Goal: Download file/media

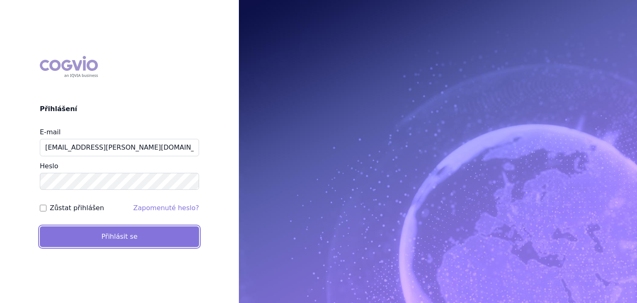
click at [128, 233] on button "Přihlásit se" at bounding box center [119, 237] width 159 height 21
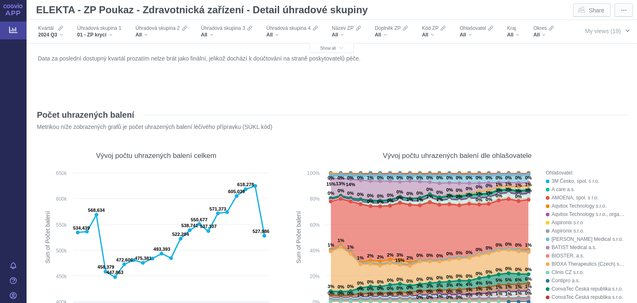
click at [593, 34] on span "My views (19)" at bounding box center [603, 31] width 36 height 7
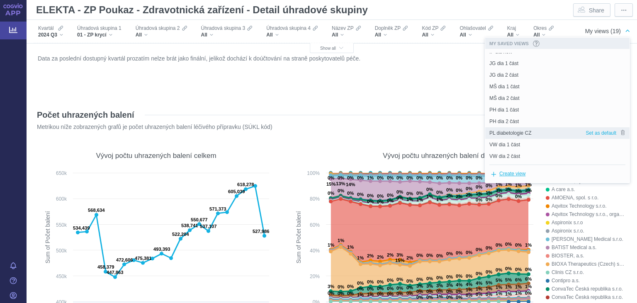
scroll to position [101, 0]
click at [516, 130] on span "PL diabetologie CZ" at bounding box center [511, 131] width 42 height 7
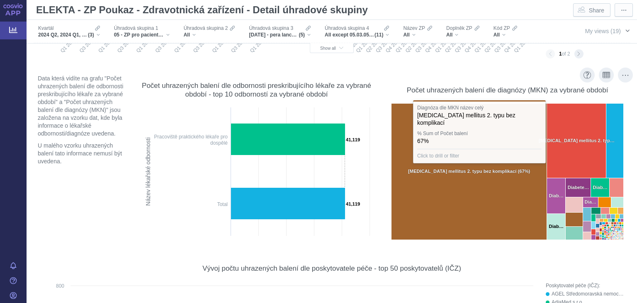
scroll to position [0, 0]
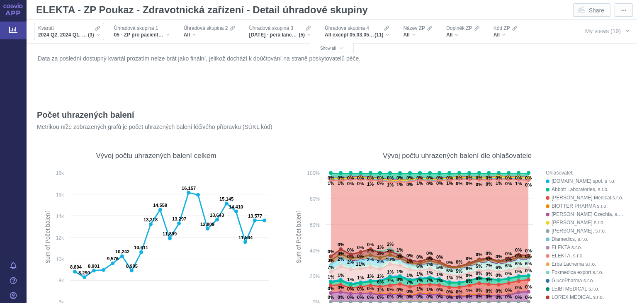
click at [79, 32] on span "2024 Q2, 2024 Q1, 2024 Q3" at bounding box center [63, 35] width 50 height 7
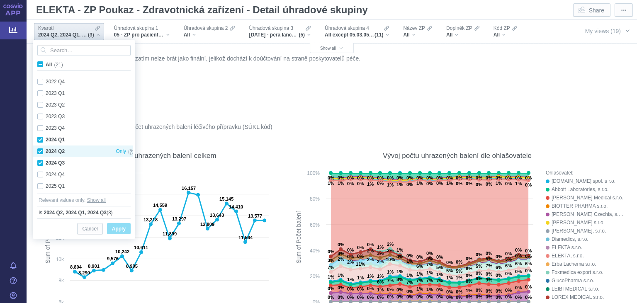
scroll to position [128, 0]
click at [42, 172] on div "2024 Q4 Only" at bounding box center [85, 174] width 104 height 12
checkbox input "true"
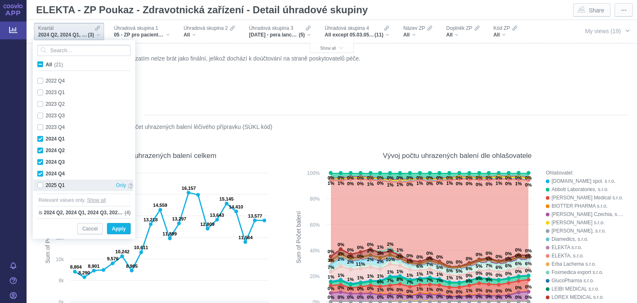
click at [41, 185] on div "2025 Q1 Only" at bounding box center [85, 186] width 104 height 12
checkbox input "true"
drag, startPoint x: 115, startPoint y: 230, endPoint x: 111, endPoint y: 233, distance: 5.1
click at [115, 230] on span "Apply" at bounding box center [119, 229] width 14 height 10
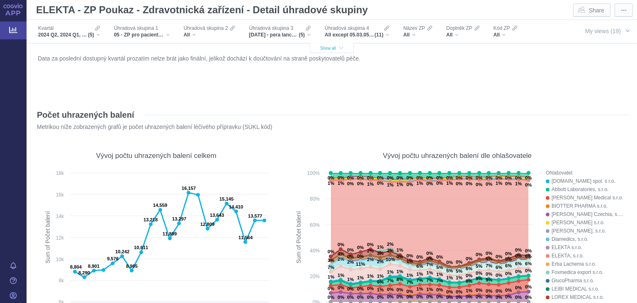
click at [333, 48] on span "Show all" at bounding box center [331, 48] width 23 height 5
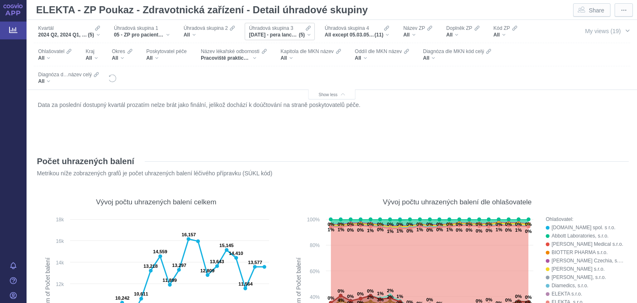
click at [266, 23] on div "Úhradová skupina 3 [DATE] - pera lancetová, [DATE] - lancety pro lancetová pera…" at bounding box center [280, 31] width 70 height 17
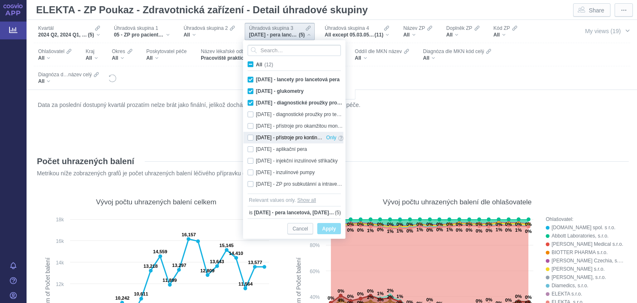
scroll to position [23, 0]
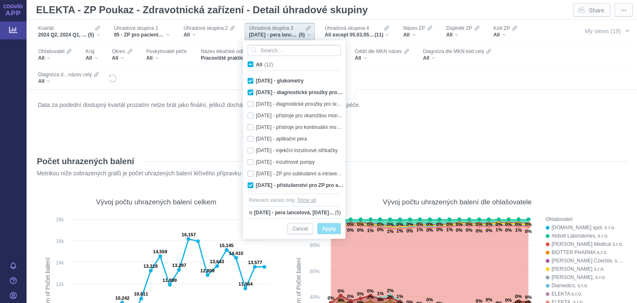
click at [297, 29] on div "Úhradová skupina 3" at bounding box center [280, 28] width 62 height 7
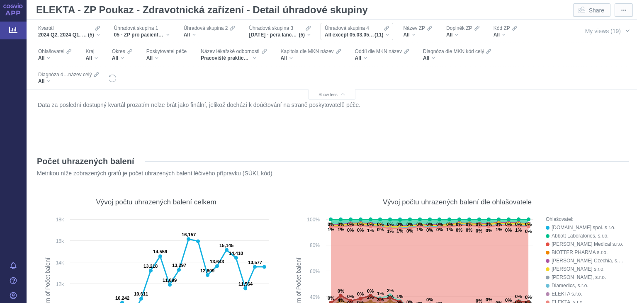
click at [338, 26] on span "Úhradová skupina 4" at bounding box center [347, 28] width 44 height 7
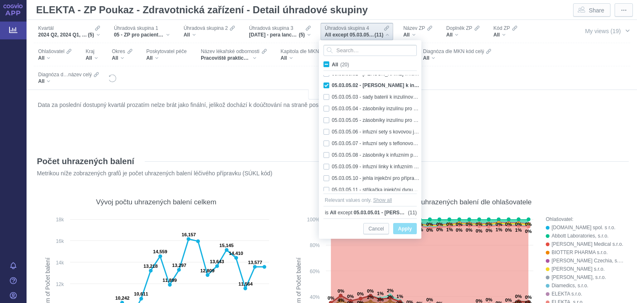
scroll to position [116, 0]
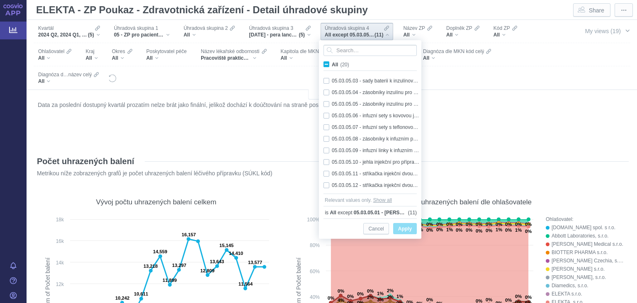
click at [361, 33] on span "All except 05.03.05.01 - [PERSON_NAME] k neinzulínovým perům, 05.03.05.03 - sad…" at bounding box center [350, 35] width 50 height 7
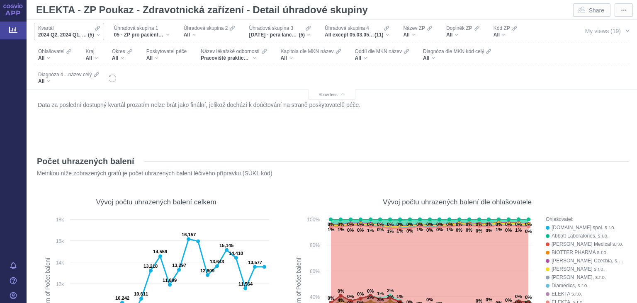
click at [76, 34] on span "2024 Q2, 2024 Q1, 2024 Q3, 2024 Q4, 2025 Q1" at bounding box center [63, 35] width 50 height 7
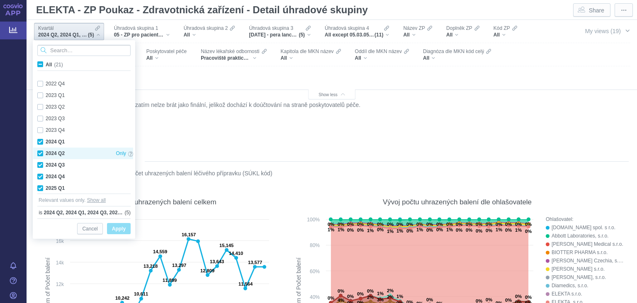
scroll to position [128, 0]
click at [224, 142] on div "Data za poslední dostupný kvartál prozatím nelze brát jako finální, jelikož doc…" at bounding box center [332, 121] width 592 height 44
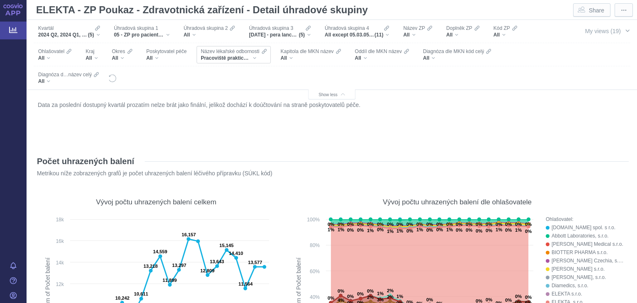
click at [253, 61] on div "Pracoviště praktického lékaře pro dospělé" at bounding box center [234, 58] width 66 height 7
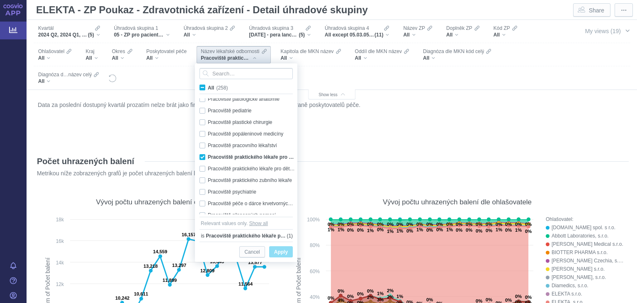
scroll to position [2364, 0]
click at [391, 139] on div "Data za poslední dostupný kvartál prozatím nelze brát jako finální, jelikož doc…" at bounding box center [332, 121] width 592 height 44
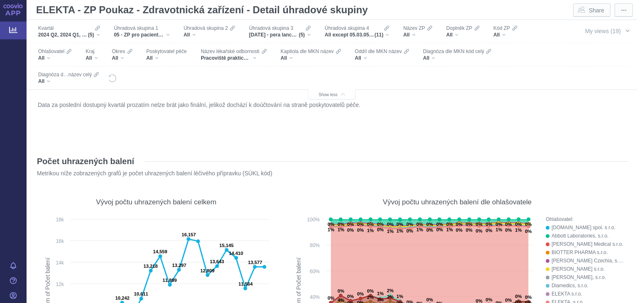
scroll to position [215, 0]
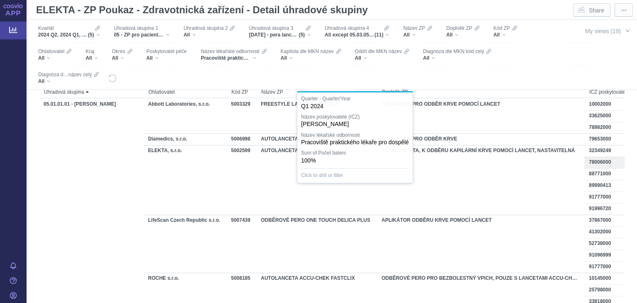
scroll to position [1344, 0]
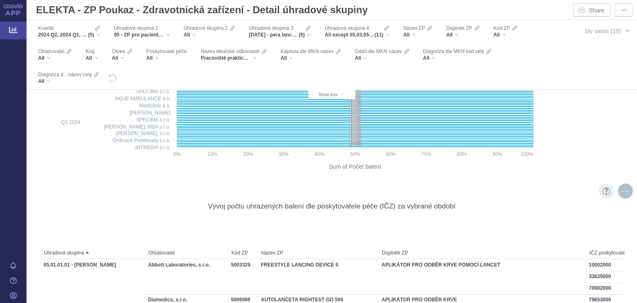
click at [623, 192] on div "More actions" at bounding box center [625, 191] width 15 height 15
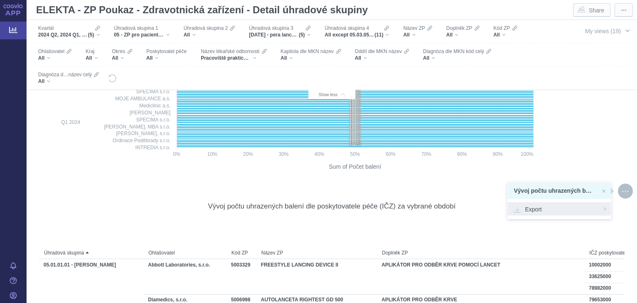
click at [543, 206] on span "Export" at bounding box center [559, 209] width 91 height 8
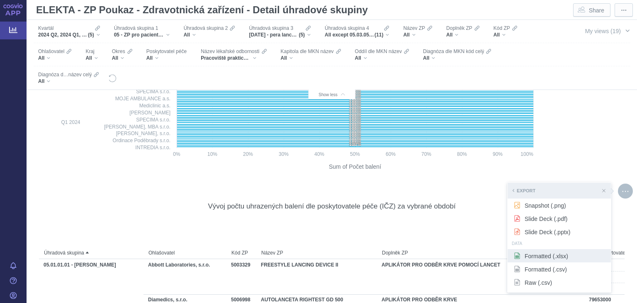
click at [543, 258] on span "Formatted (.xlsx)" at bounding box center [559, 256] width 91 height 8
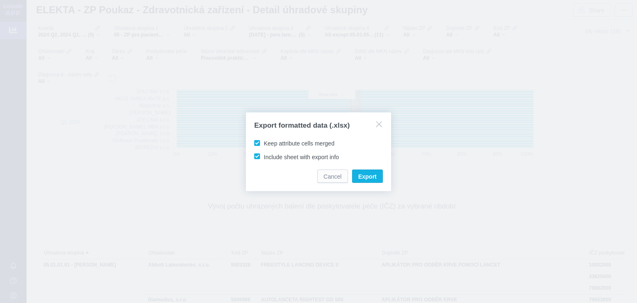
click at [306, 144] on span "Keep attribute cells merged" at bounding box center [299, 143] width 71 height 7
click at [268, 144] on input "Keep attribute cells merged" at bounding box center [265, 141] width 5 height 5
checkbox input "false"
click at [302, 161] on label "Include sheet with export info" at bounding box center [298, 156] width 90 height 8
click at [268, 158] on input "Include sheet with export info" at bounding box center [265, 154] width 5 height 5
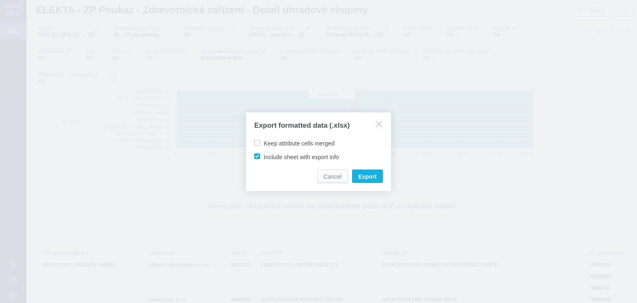
checkbox input "false"
click at [363, 182] on button "Export" at bounding box center [367, 176] width 31 height 13
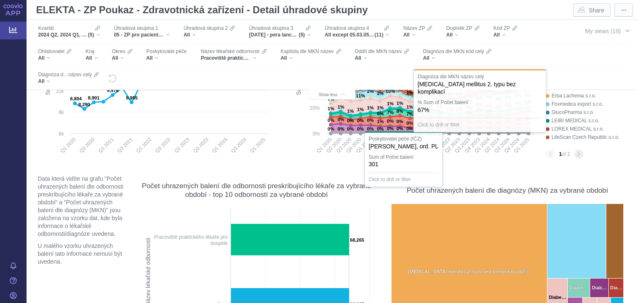
scroll to position [0, 0]
